Goal: Check status: Check status

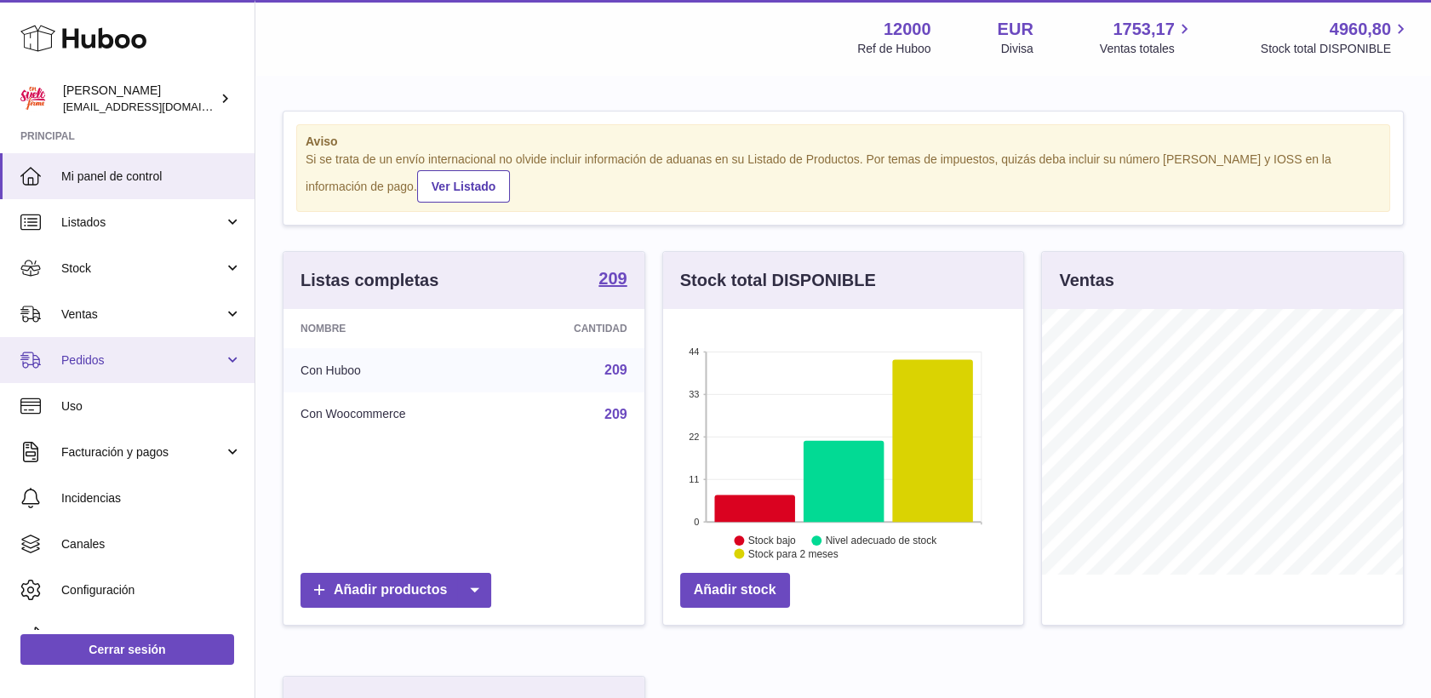
scroll to position [266, 361]
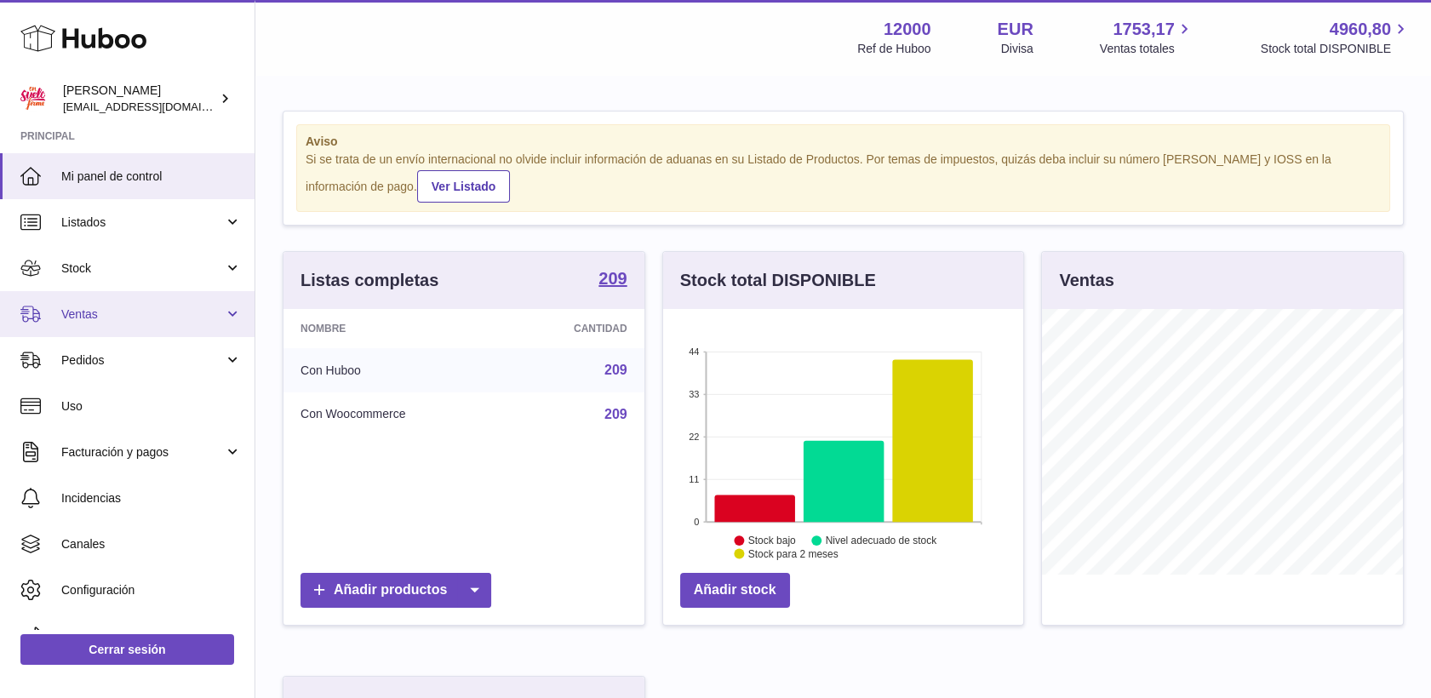
click at [75, 310] on span "Ventas" at bounding box center [142, 314] width 163 height 16
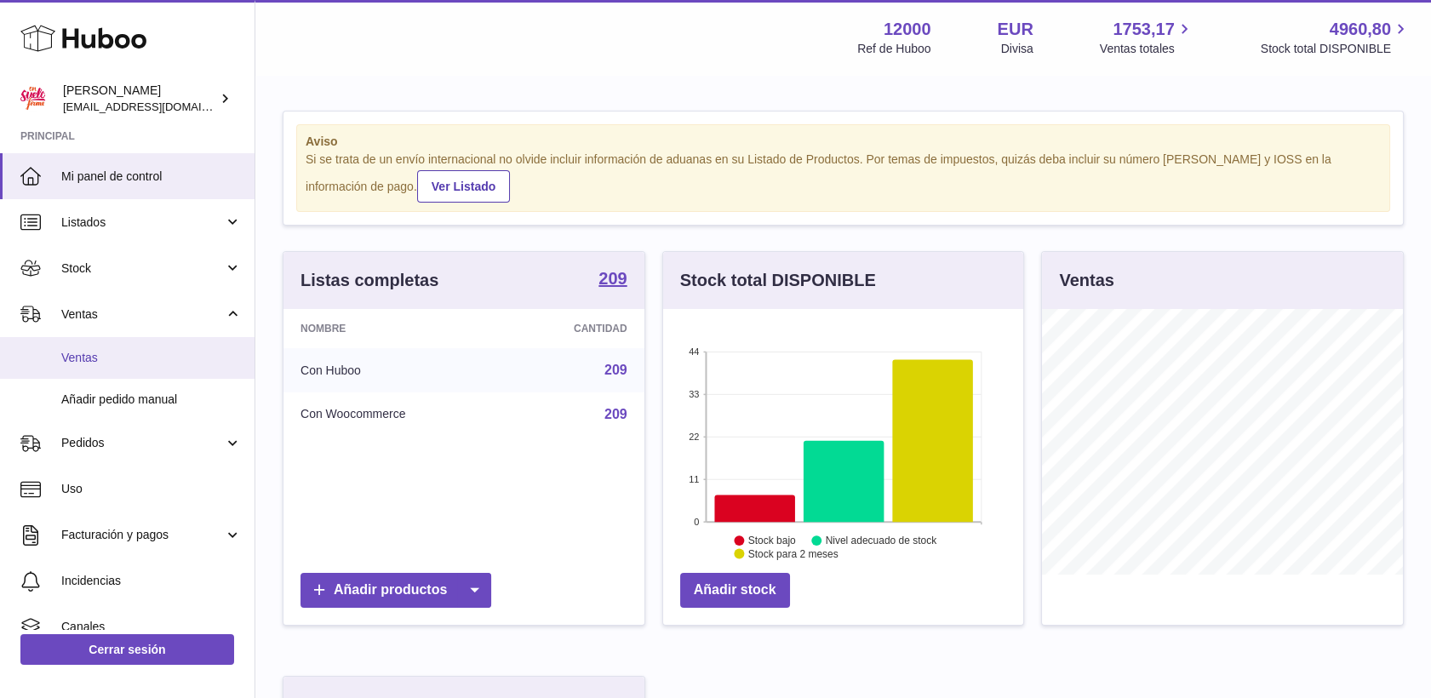
click at [94, 358] on span "Ventas" at bounding box center [151, 358] width 180 height 16
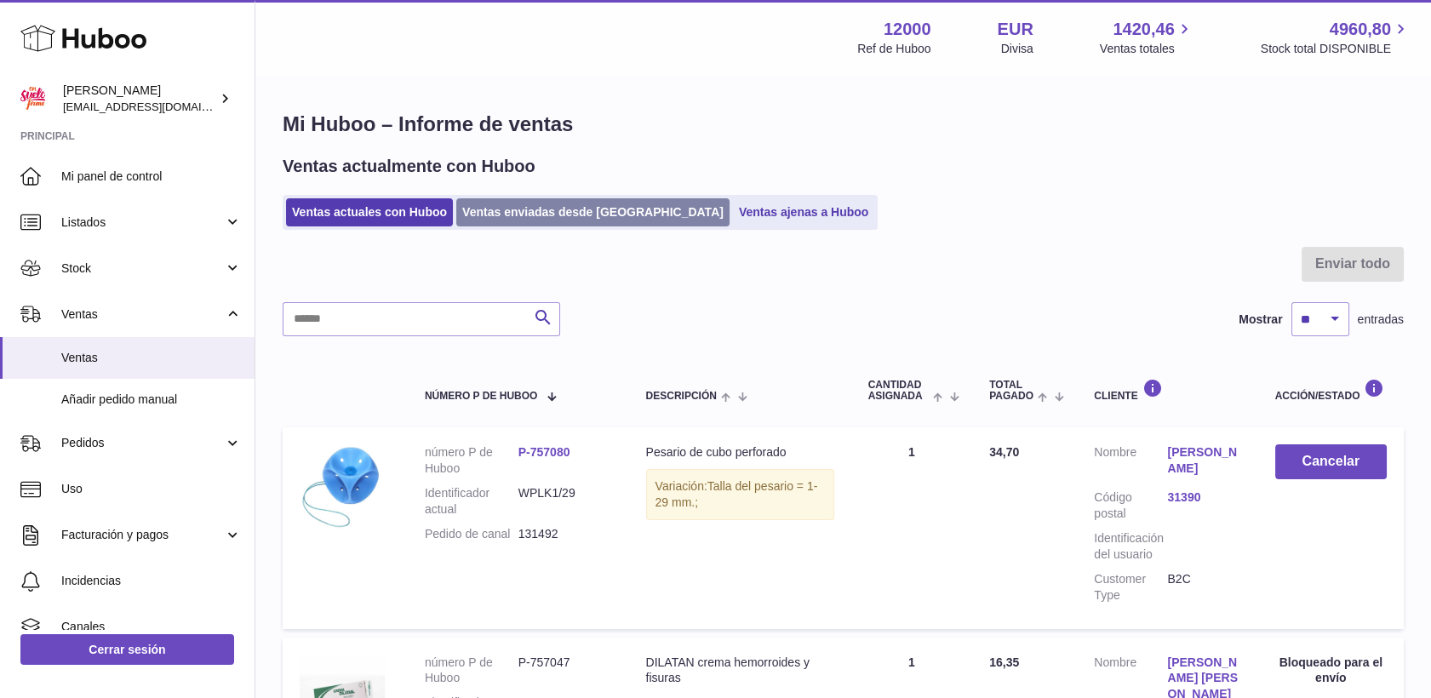
click at [572, 207] on link "Ventas enviadas desde Huboo" at bounding box center [592, 212] width 273 height 28
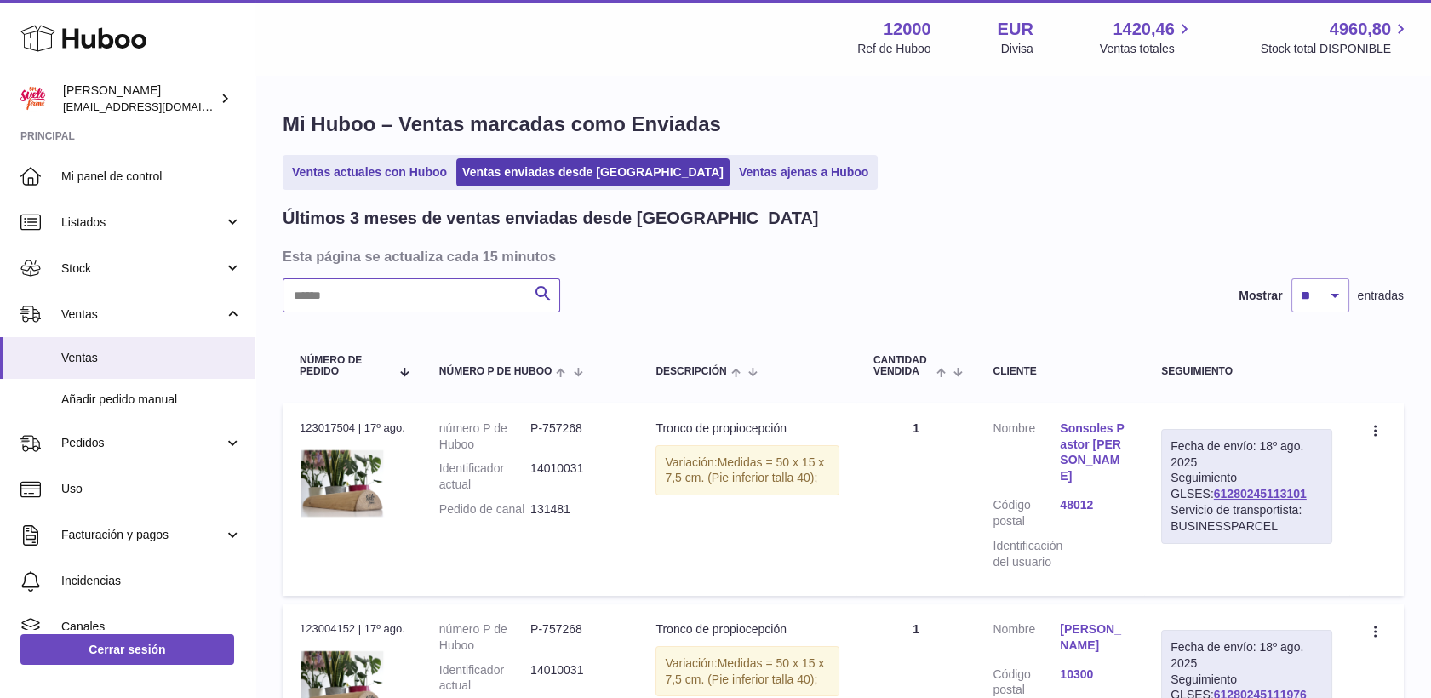
click at [439, 296] on input "text" at bounding box center [421, 295] width 277 height 34
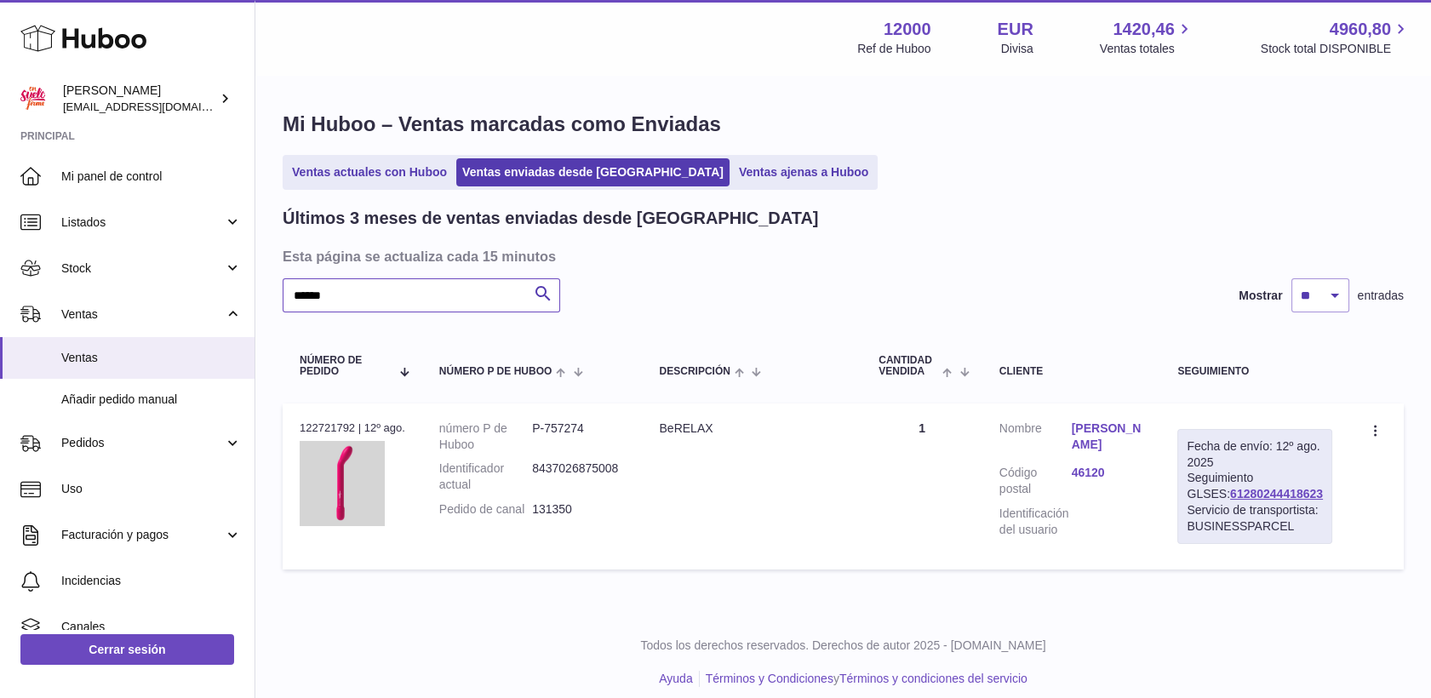
type input "******"
drag, startPoint x: 678, startPoint y: 583, endPoint x: 544, endPoint y: 602, distance: 134.9
drag, startPoint x: 544, startPoint y: 602, endPoint x: 541, endPoint y: 633, distance: 31.6
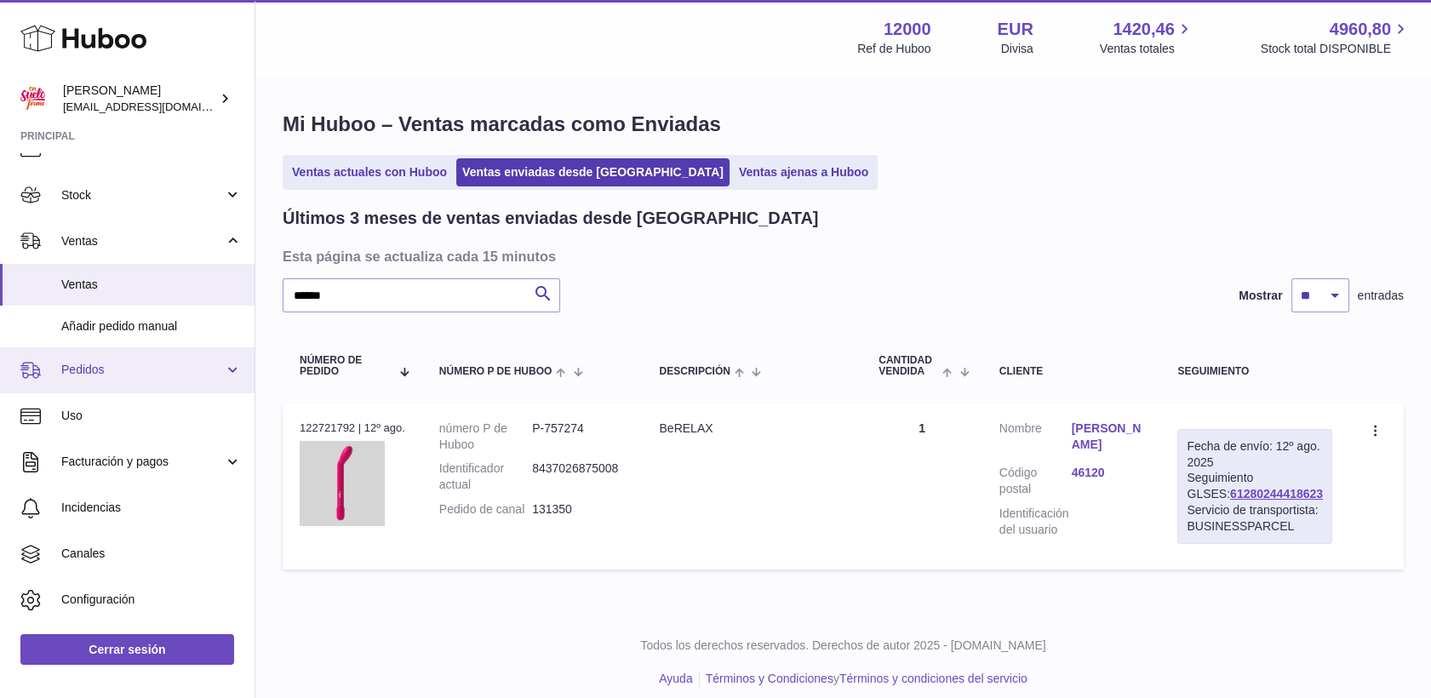
scroll to position [94, 0]
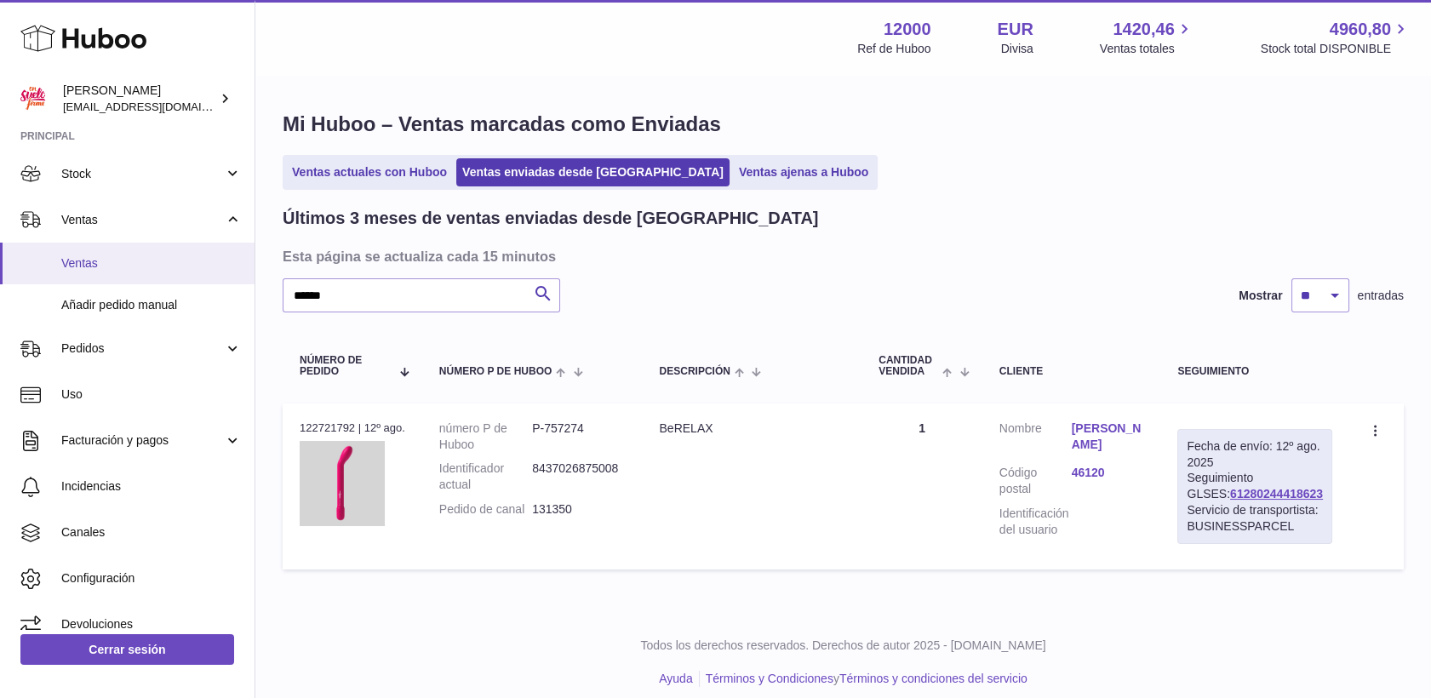
click at [110, 254] on link "Ventas" at bounding box center [127, 264] width 255 height 42
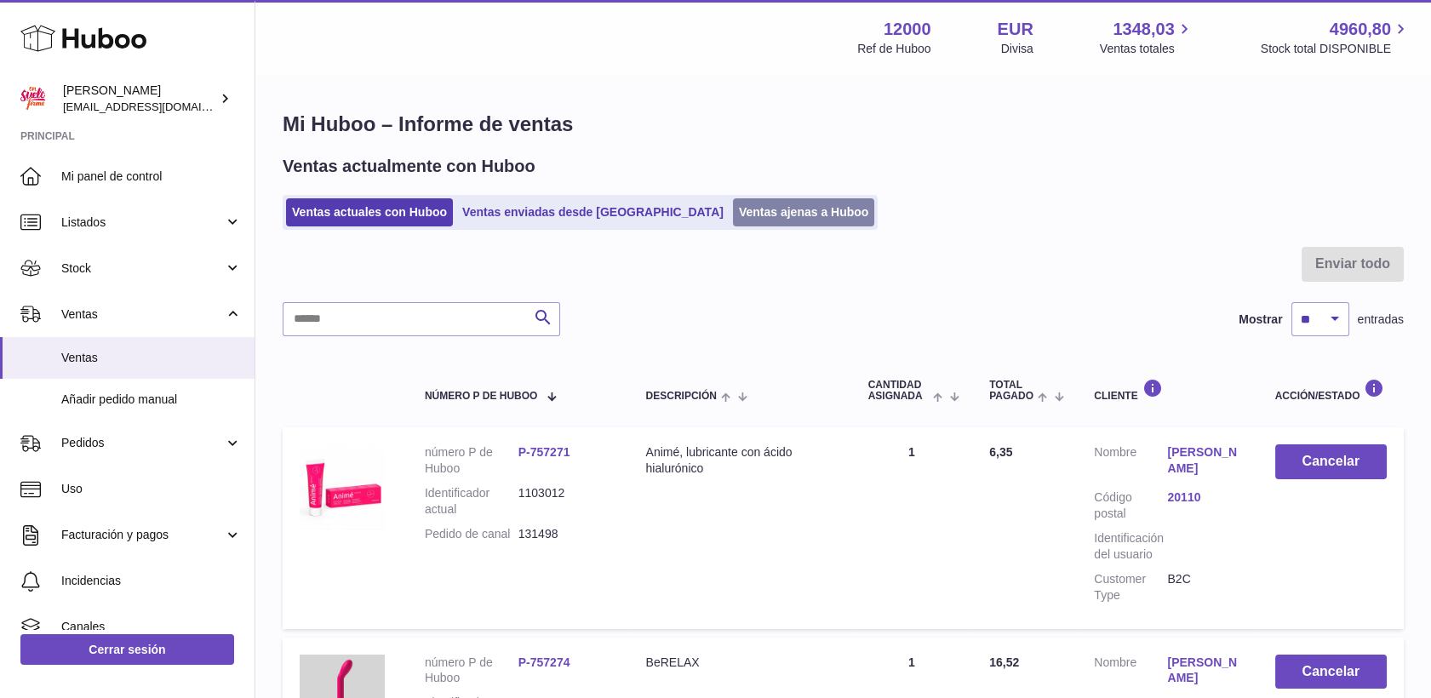
click at [733, 201] on link "Ventas ajenas a Huboo" at bounding box center [804, 212] width 142 height 28
